Goal: Find specific page/section: Find specific page/section

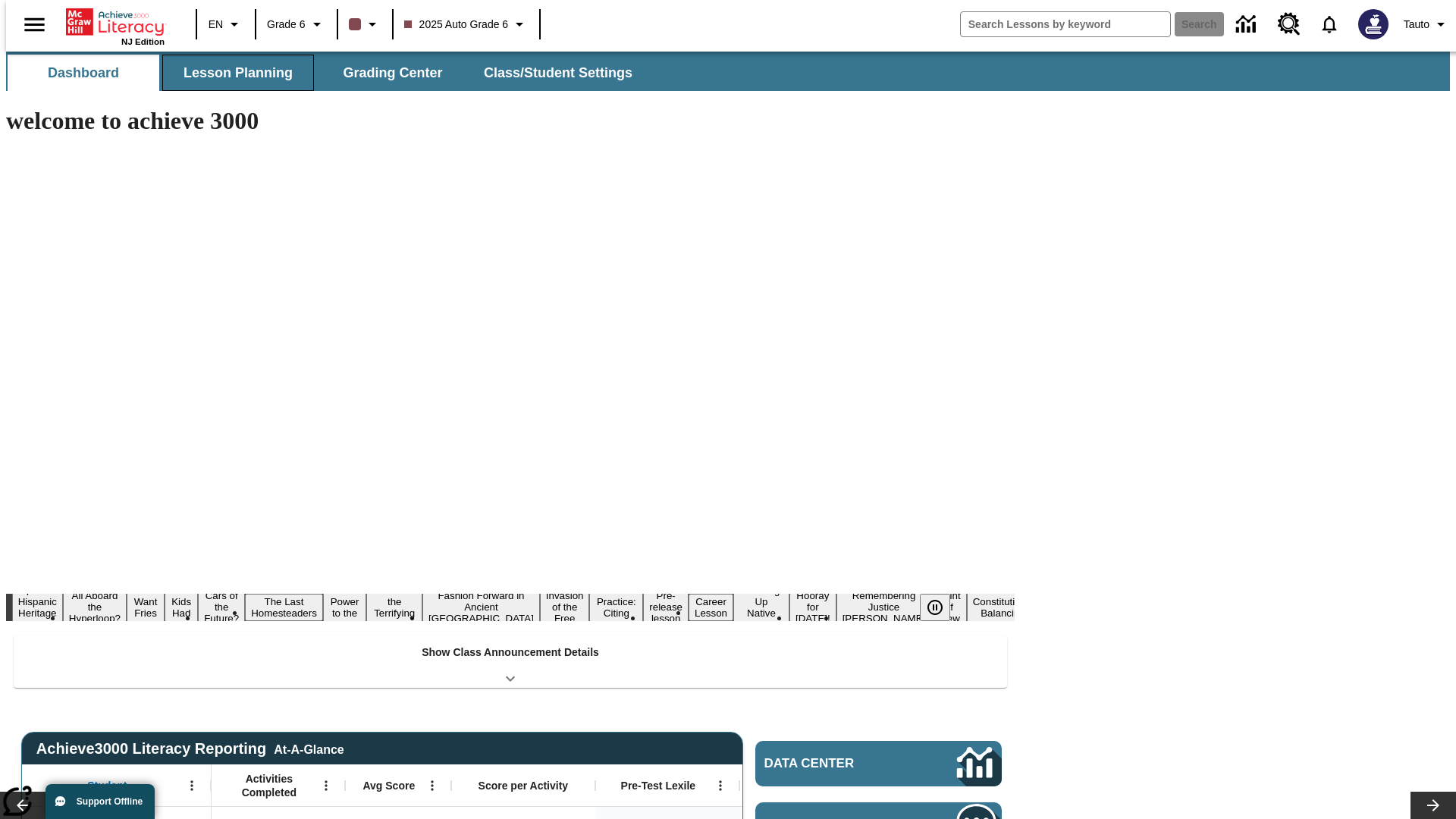
click at [232, 73] on span "Lesson Planning" at bounding box center [239, 73] width 109 height 18
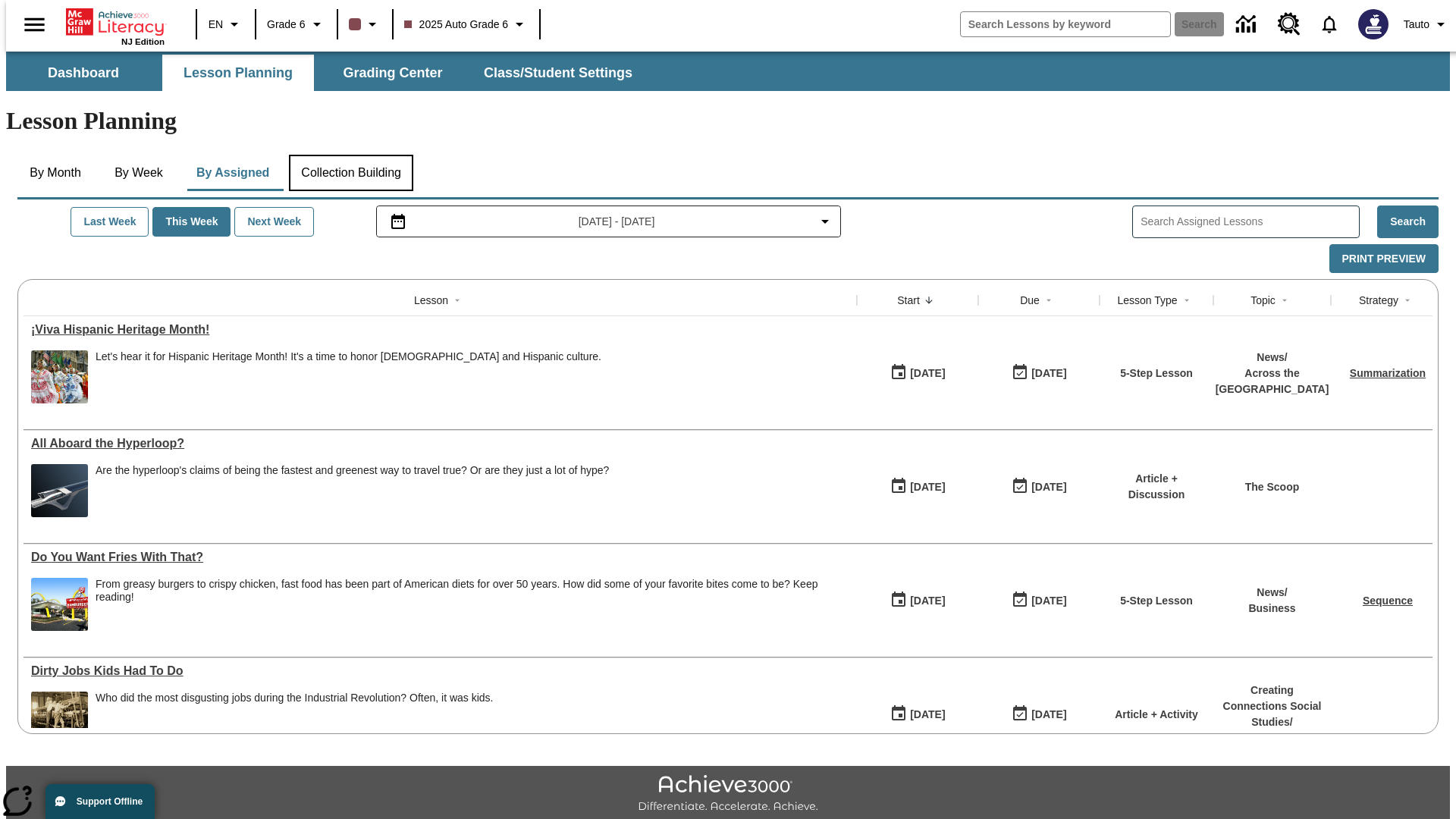
click at [350, 155] on button "Collection Building" at bounding box center [351, 173] width 124 height 36
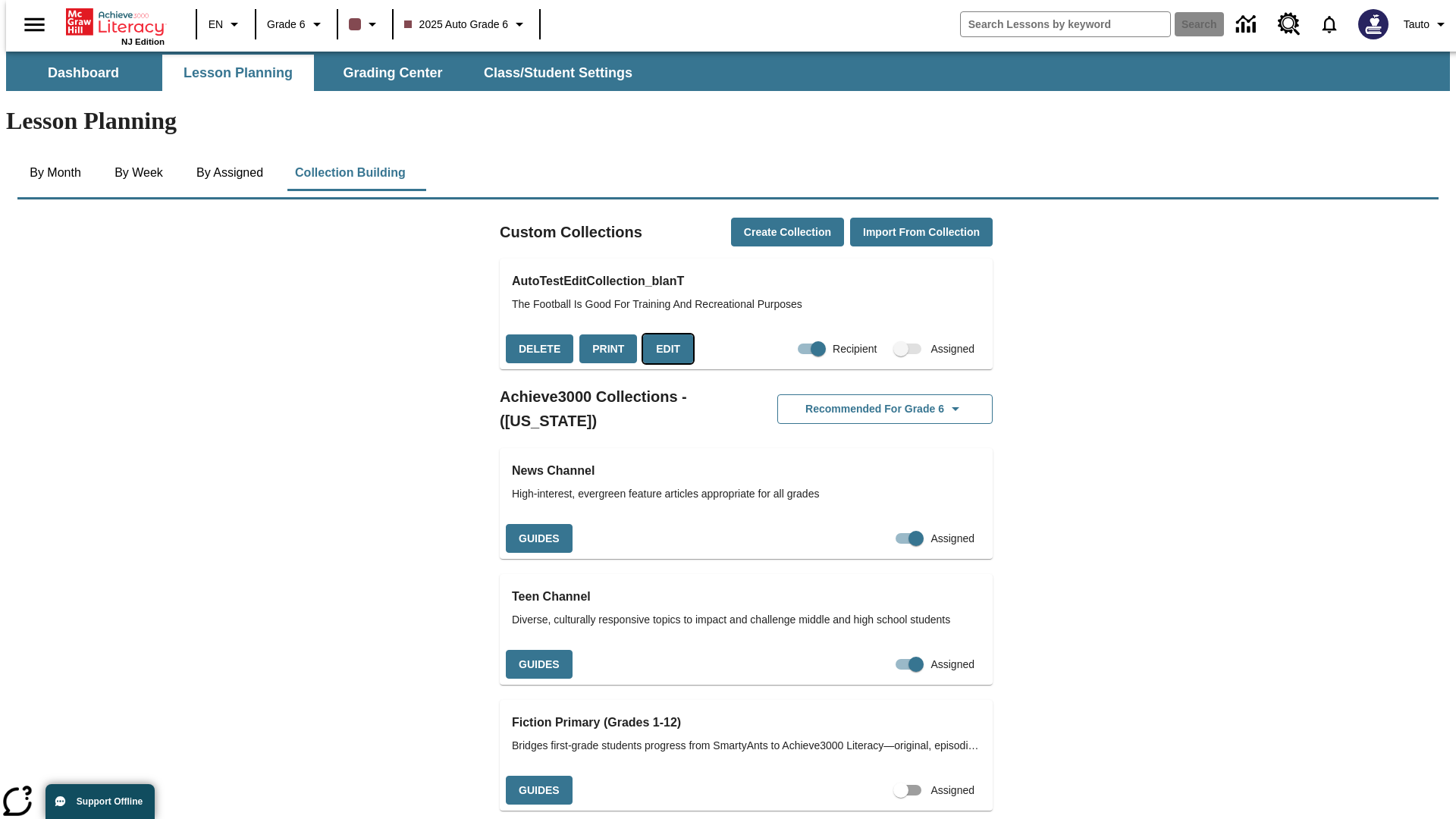
click at [663, 334] on button "Edit" at bounding box center [668, 348] width 50 height 30
